Goal: Check status: Check status

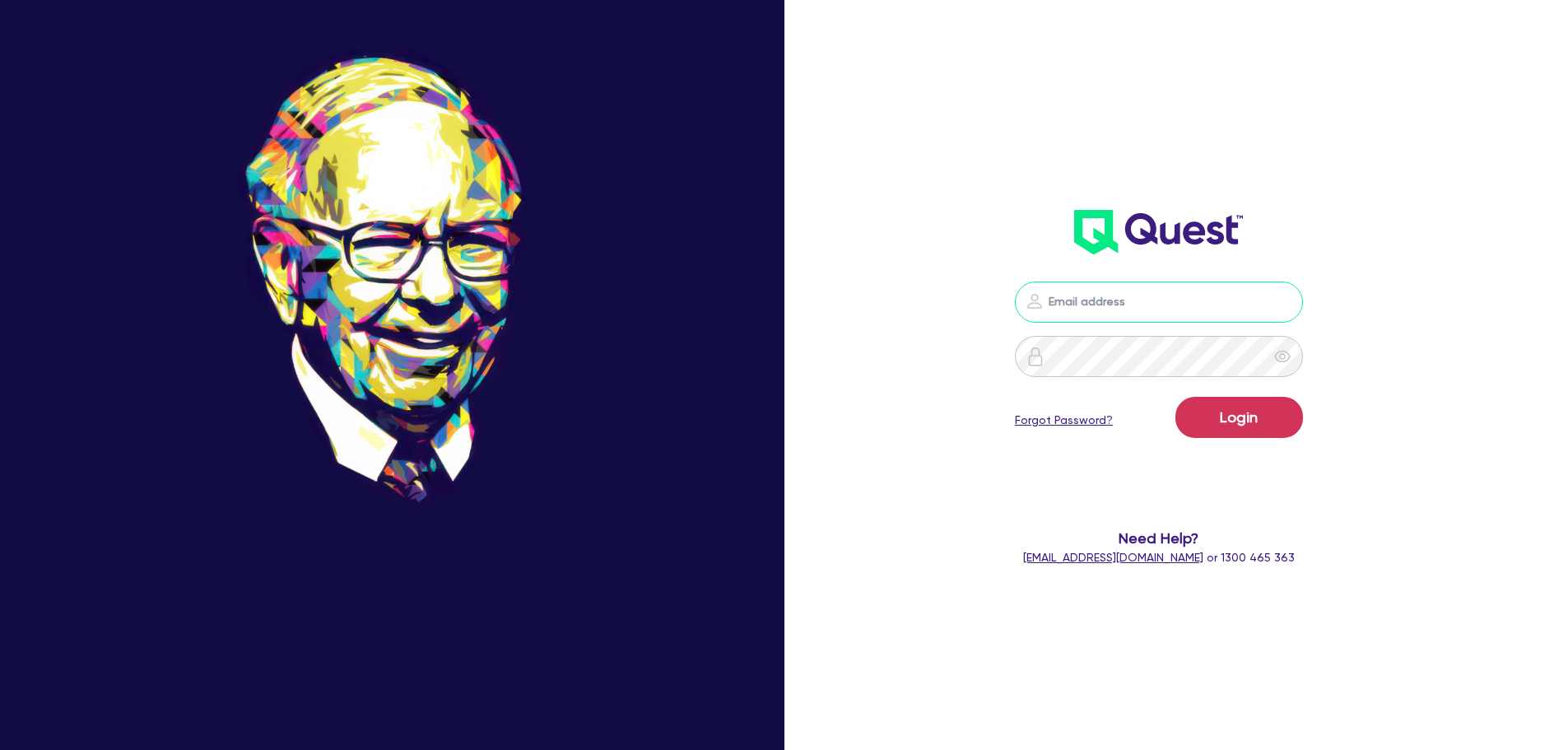
click at [1138, 306] on input "email" at bounding box center [1159, 302] width 288 height 42
type input "[EMAIL_ADDRESS][PERSON_NAME][DOMAIN_NAME]"
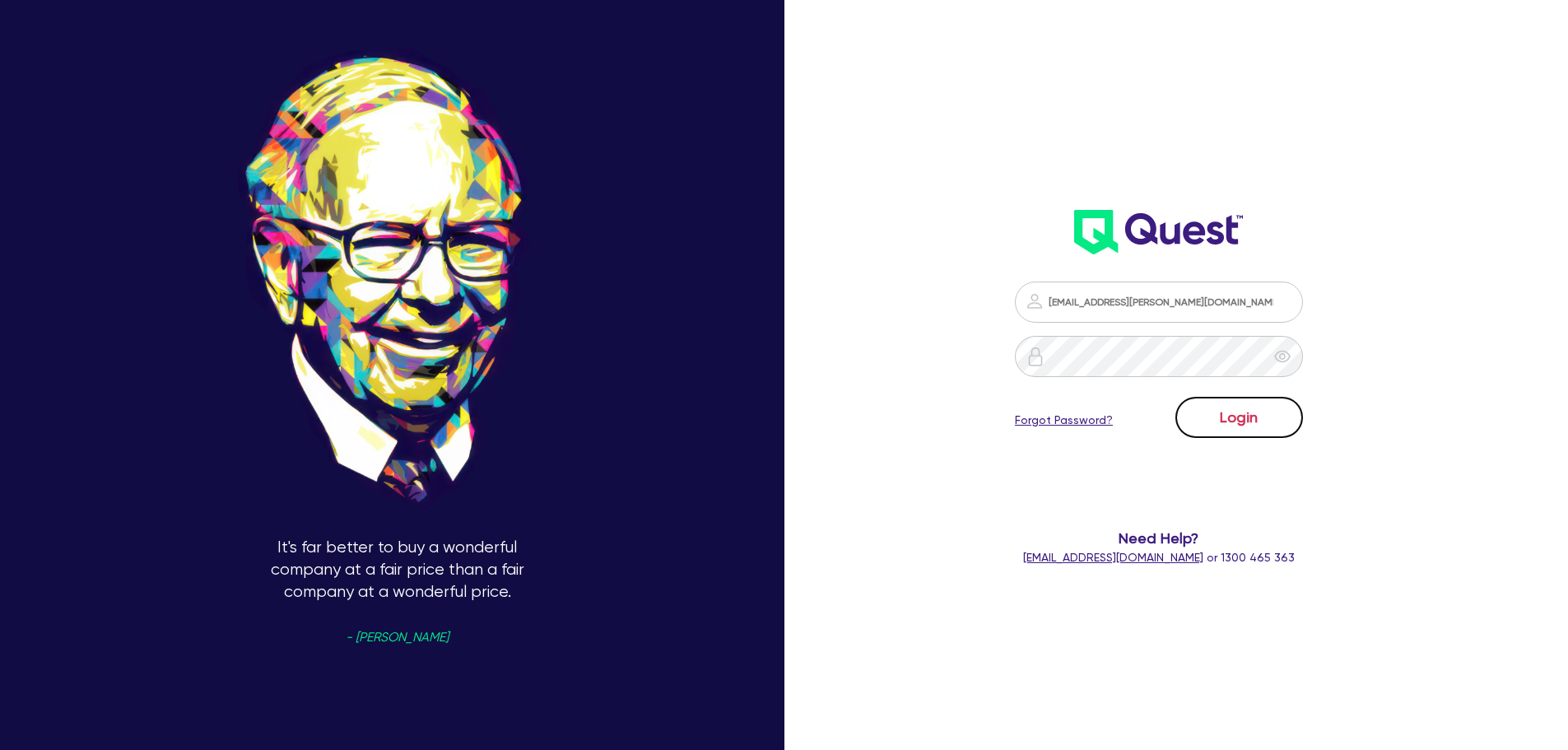
click at [1242, 408] on button "Login" at bounding box center [1239, 417] width 127 height 42
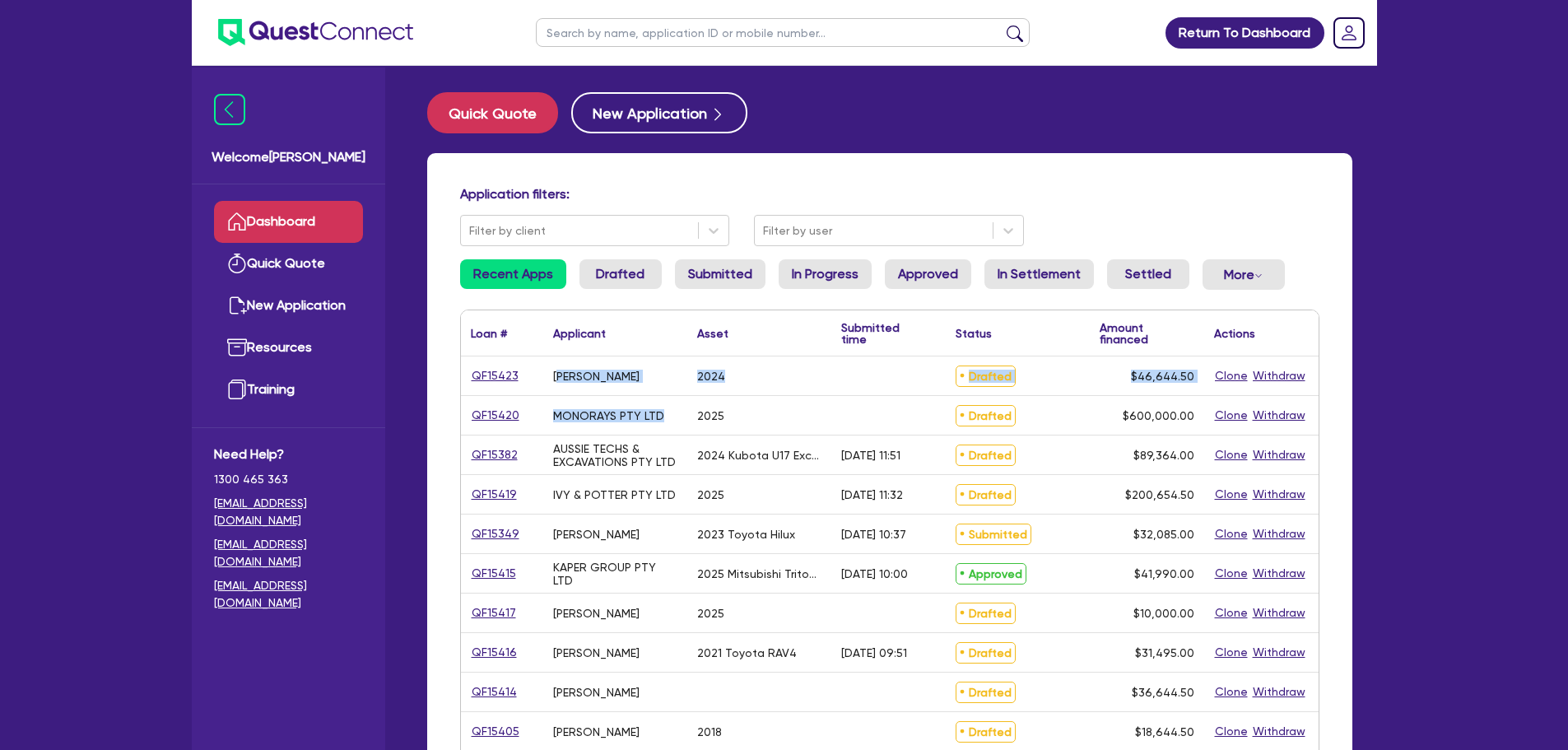
click at [561, 374] on div "QF15423 Mohit Joon 2024 Drafted $46,644.50 Clone Withdraw QF15420 MONORAYS PTY …" at bounding box center [890, 752] width 858 height 791
click at [745, 427] on div "2025" at bounding box center [759, 415] width 144 height 39
drag, startPoint x: 744, startPoint y: 422, endPoint x: 543, endPoint y: 374, distance: 206.7
click at [543, 374] on div "QF15423 Mohit Joon 2024 Drafted $46,644.50 Clone Withdraw QF15420 MONORAYS PTY …" at bounding box center [890, 752] width 858 height 791
click at [790, 416] on div "2025" at bounding box center [759, 415] width 144 height 39
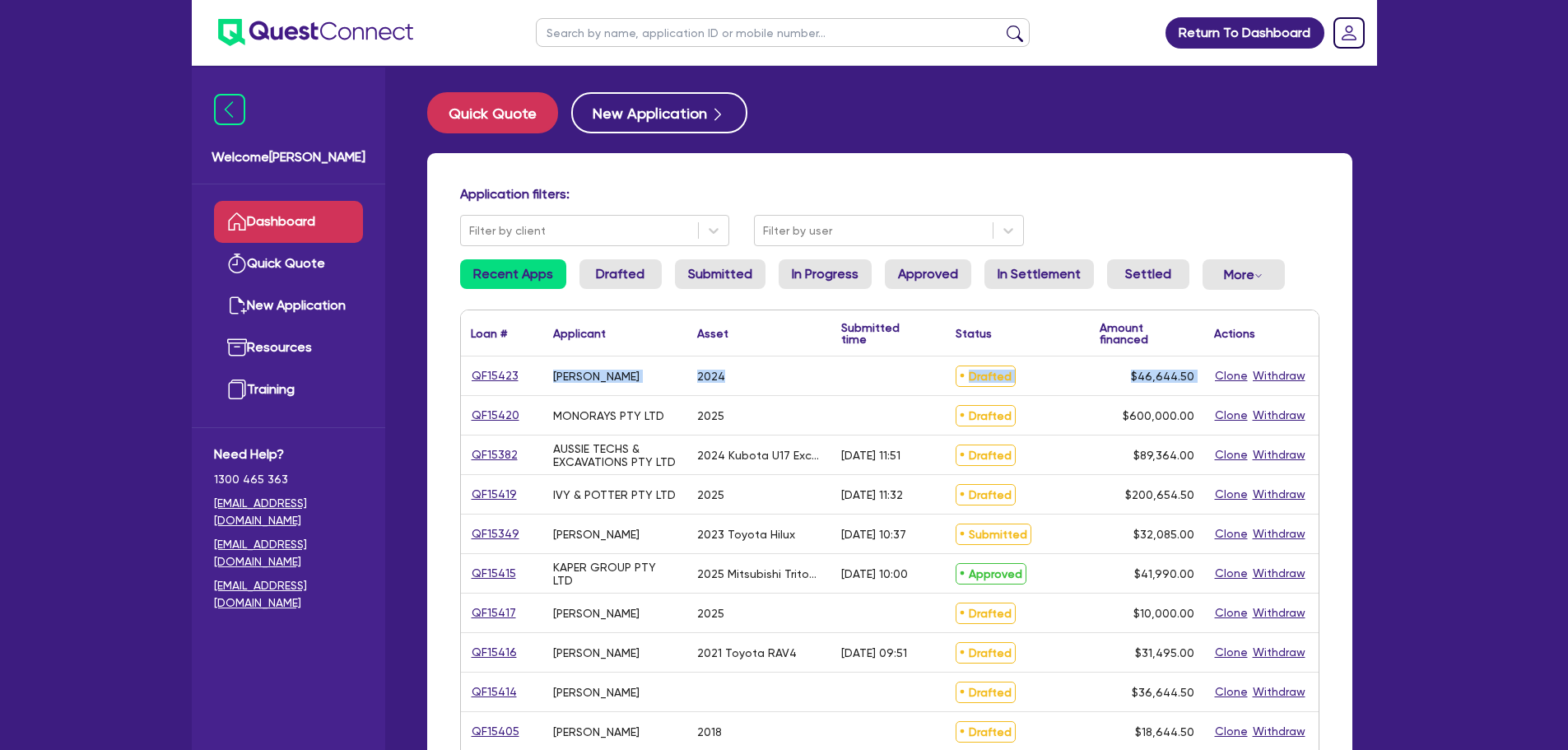
click at [494, 374] on div "QF15423 Mohit Joon 2024 Drafted $46,644.50 Clone Withdraw QF15420 MONORAYS PTY …" at bounding box center [890, 752] width 858 height 791
click at [662, 420] on div "MONORAYS PTY LTD" at bounding box center [615, 415] width 144 height 39
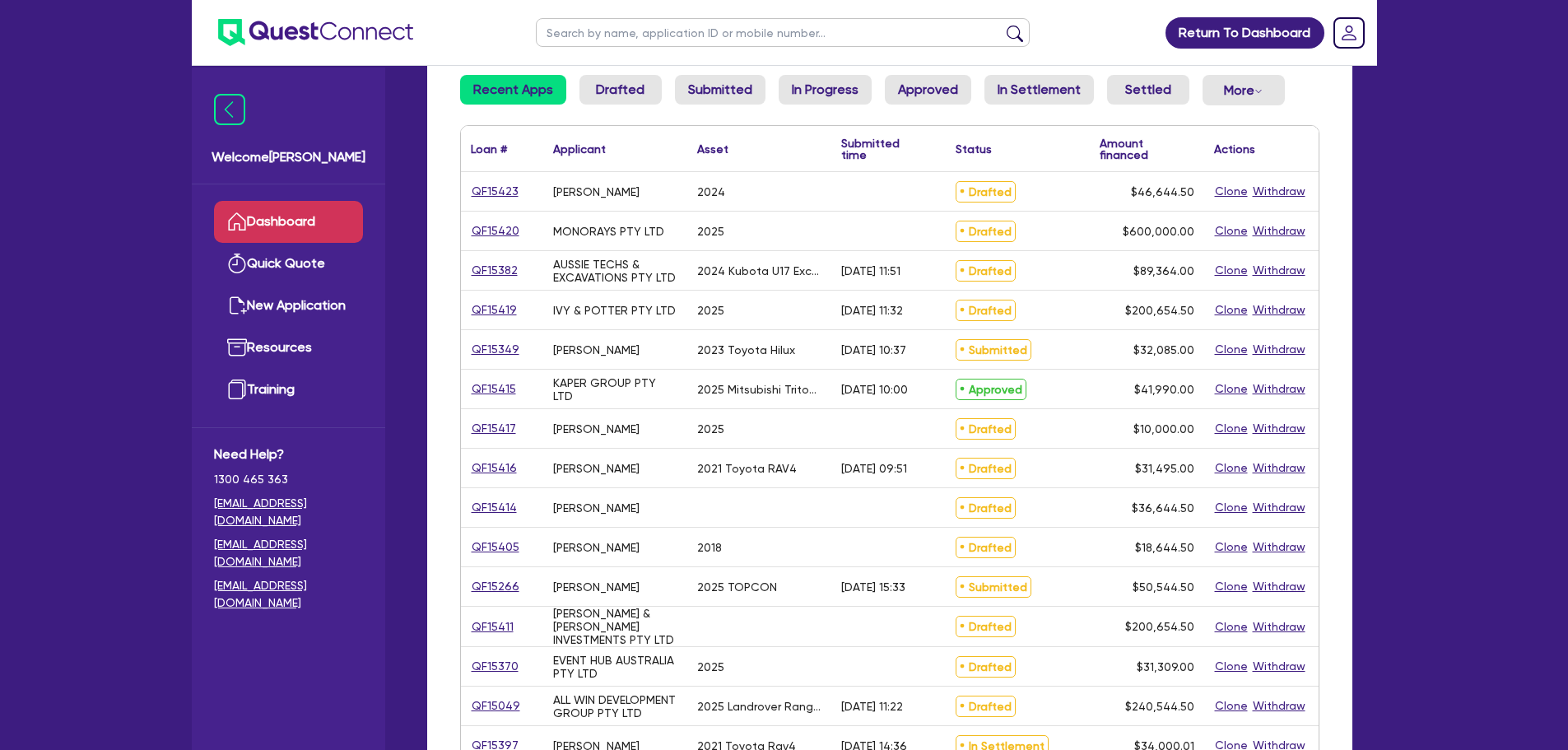
scroll to position [247, 0]
